Goal: Communication & Community: Answer question/provide support

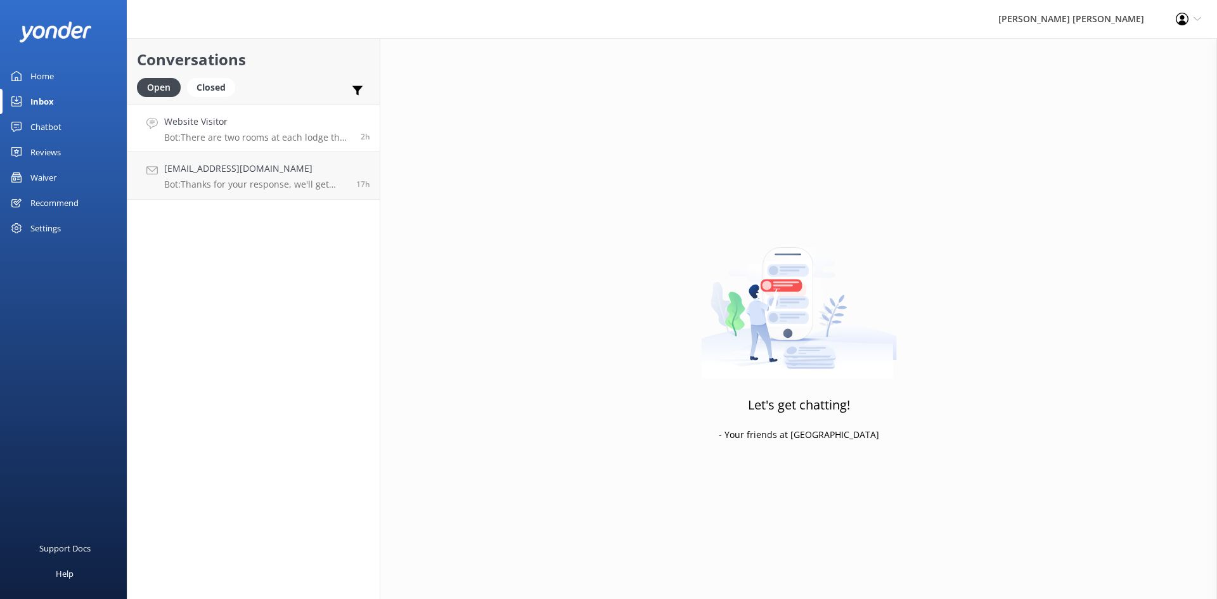
click at [209, 130] on div "Website Visitor Bot: There are two rooms at each lodge that can be configured t…" at bounding box center [257, 128] width 187 height 27
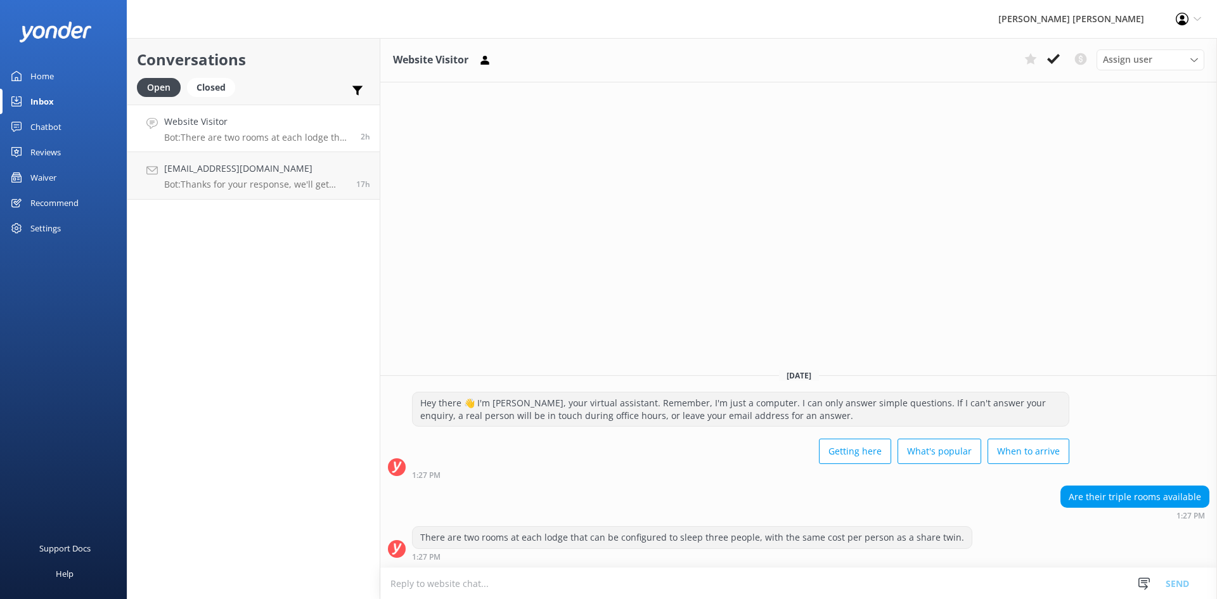
click at [758, 580] on textarea at bounding box center [798, 583] width 837 height 31
drag, startPoint x: 494, startPoint y: 588, endPoint x: 473, endPoint y: 419, distance: 169.9
click at [472, 366] on div "[DATE] Hey there 👋 I'm [PERSON_NAME], your virtual assistant. Remember, I'm jus…" at bounding box center [798, 462] width 837 height 209
drag, startPoint x: 491, startPoint y: 584, endPoint x: 427, endPoint y: 583, distance: 63.4
click at [449, 596] on textarea "yes triple rooms are avavible on selected dates" at bounding box center [798, 583] width 837 height 32
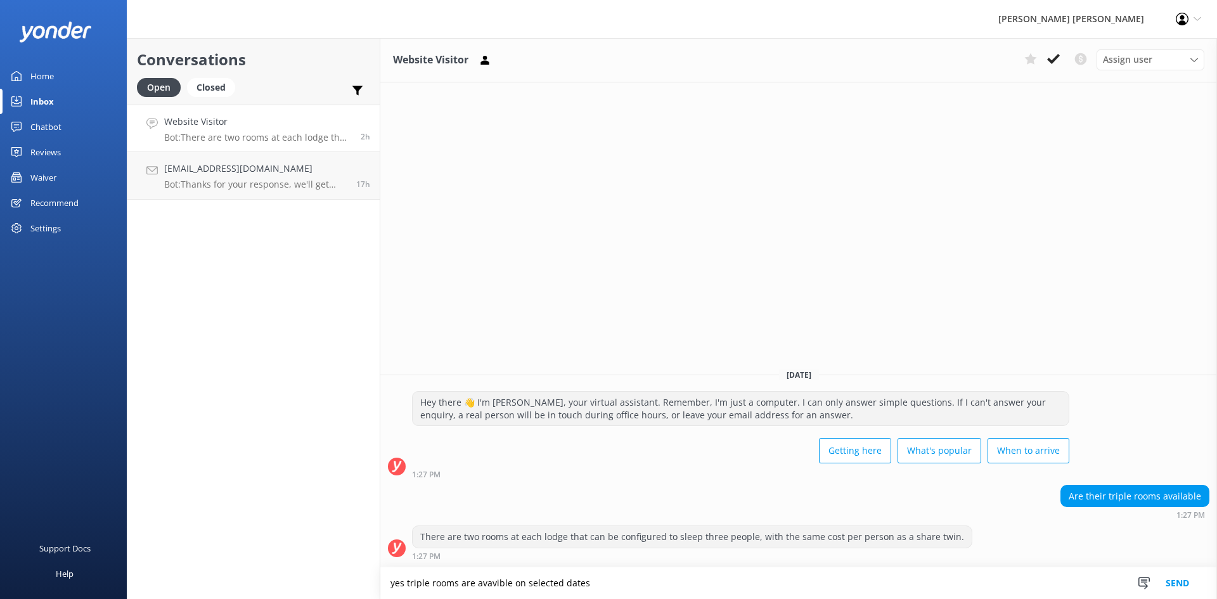
click at [396, 586] on textarea "yes triple rooms are avavible on selected dates" at bounding box center [798, 583] width 837 height 32
click at [602, 579] on textarea "Yes triple rooms are available on selected dates" at bounding box center [798, 583] width 837 height 32
type textarea "Yes triple rooms are available on selected dates, please leave your email addre…"
click at [1173, 579] on button "Send" at bounding box center [1178, 583] width 48 height 32
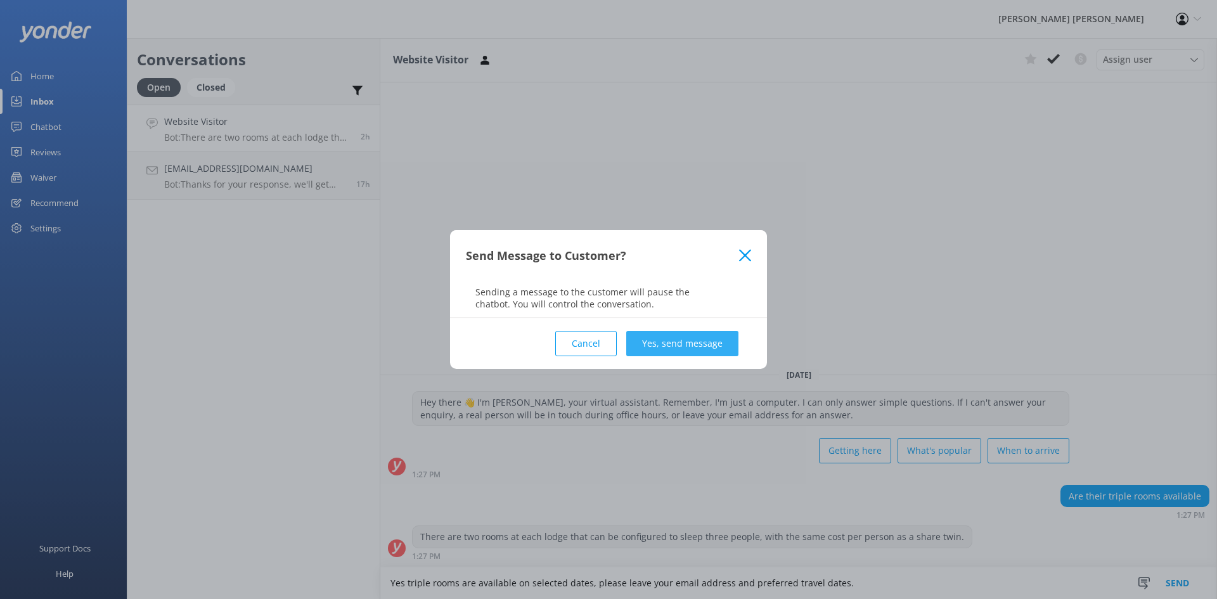
click at [687, 341] on button "Yes, send message" at bounding box center [682, 343] width 112 height 25
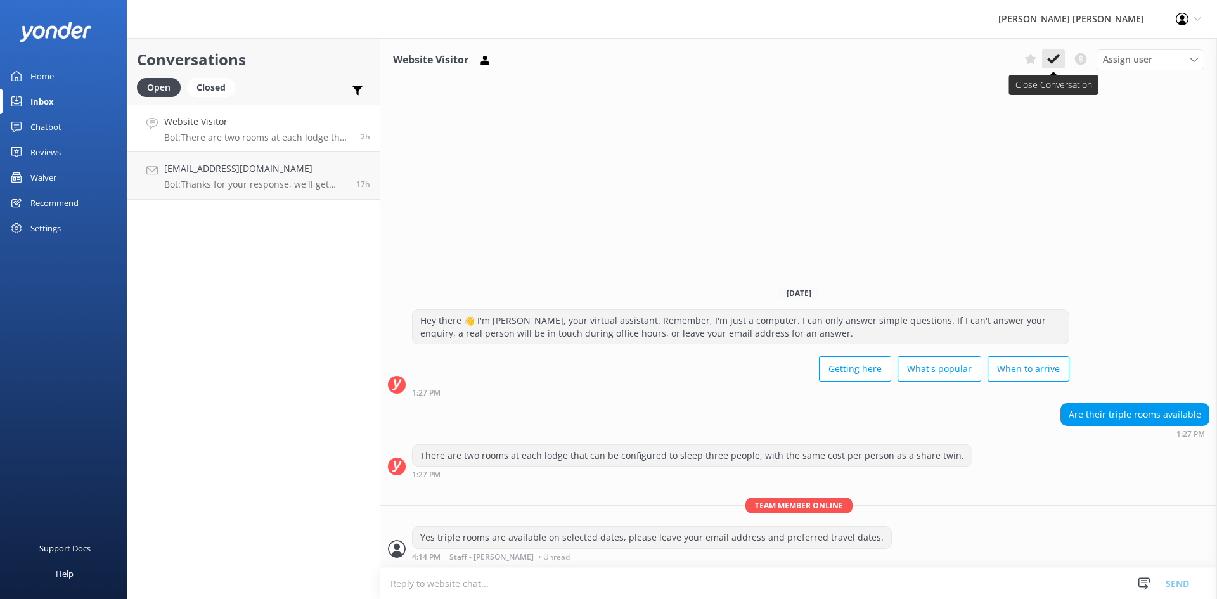
click at [1056, 64] on icon at bounding box center [1053, 59] width 13 height 13
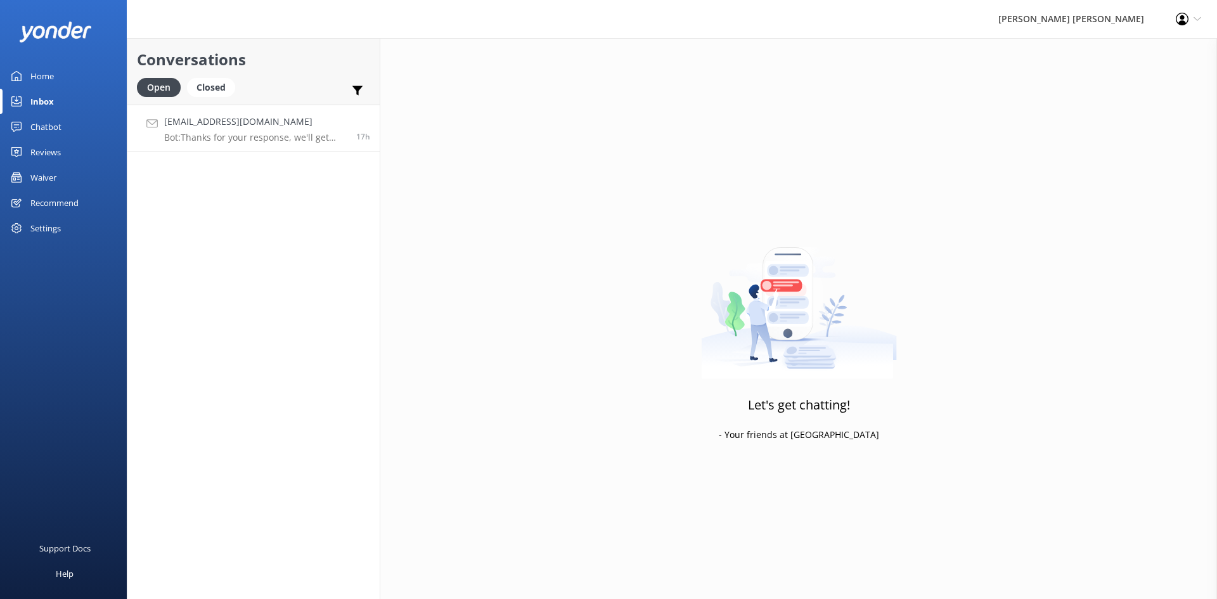
click at [301, 124] on h4 "[EMAIL_ADDRESS][DOMAIN_NAME]" at bounding box center [255, 122] width 183 height 14
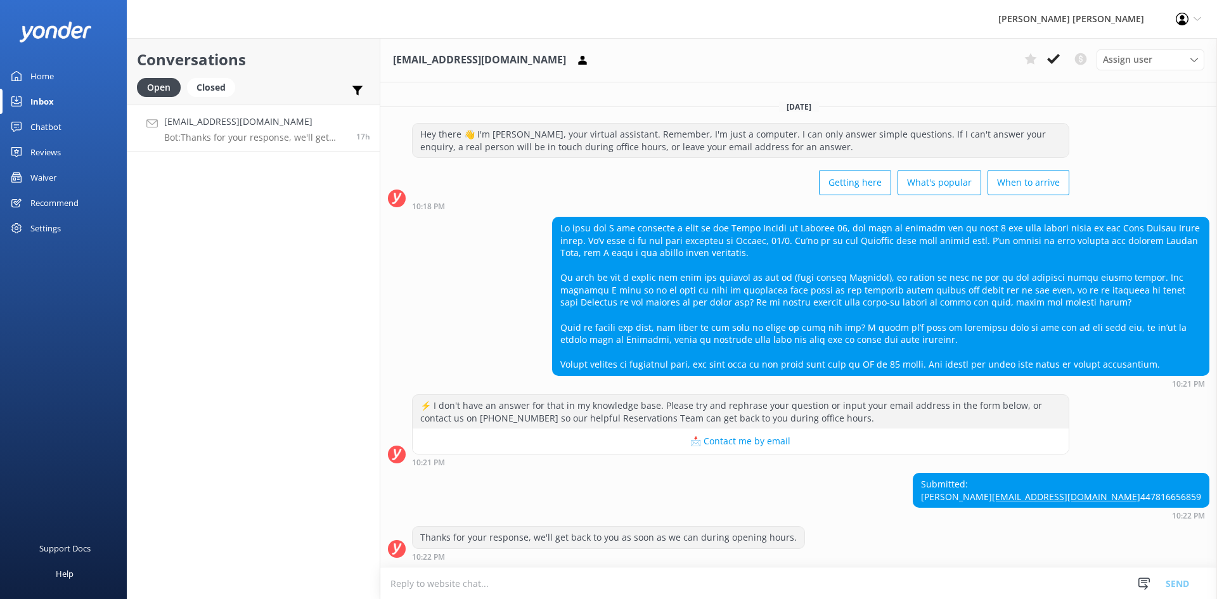
scroll to position [17, 0]
